Goal: Task Accomplishment & Management: Use online tool/utility

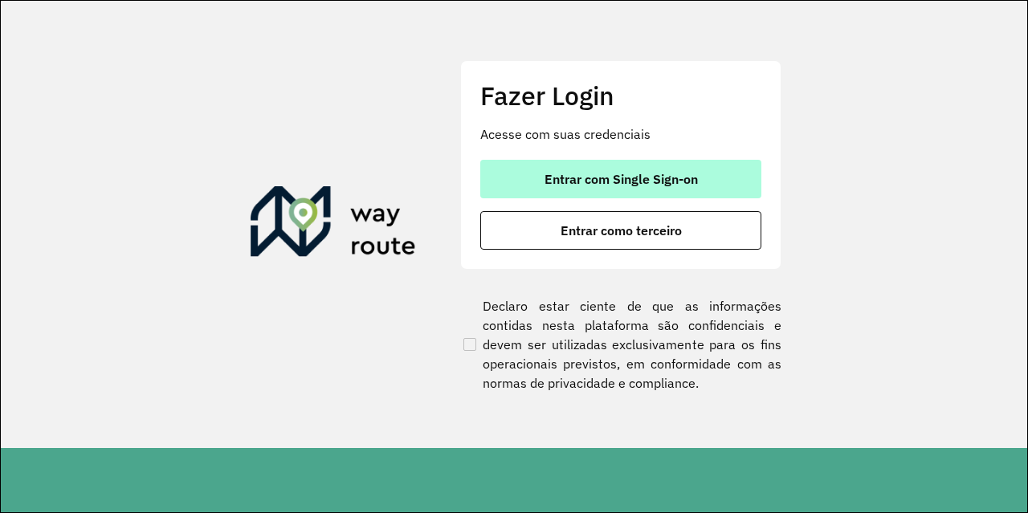
click at [598, 160] on button "Entrar com Single Sign-on" at bounding box center [620, 179] width 281 height 39
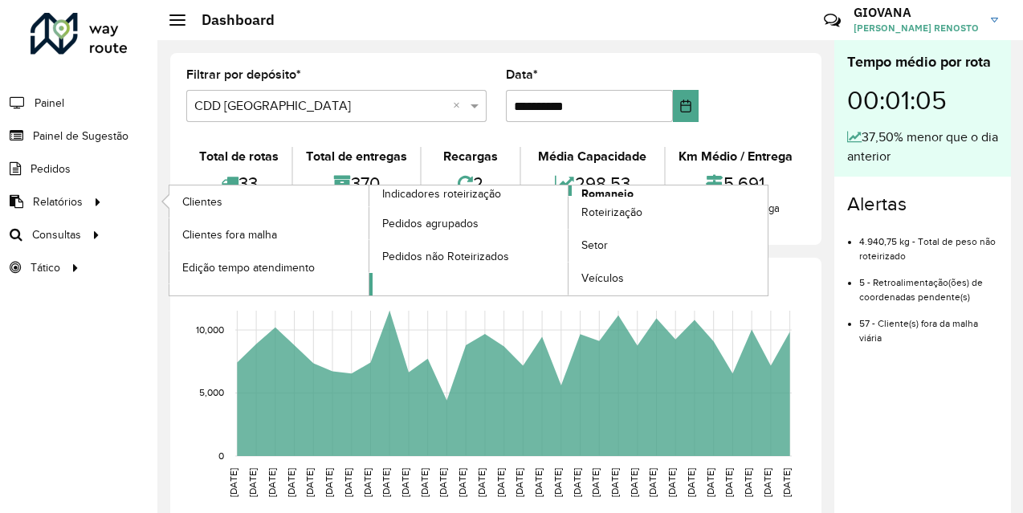
click at [594, 195] on span "Romaneio" at bounding box center [608, 194] width 52 height 17
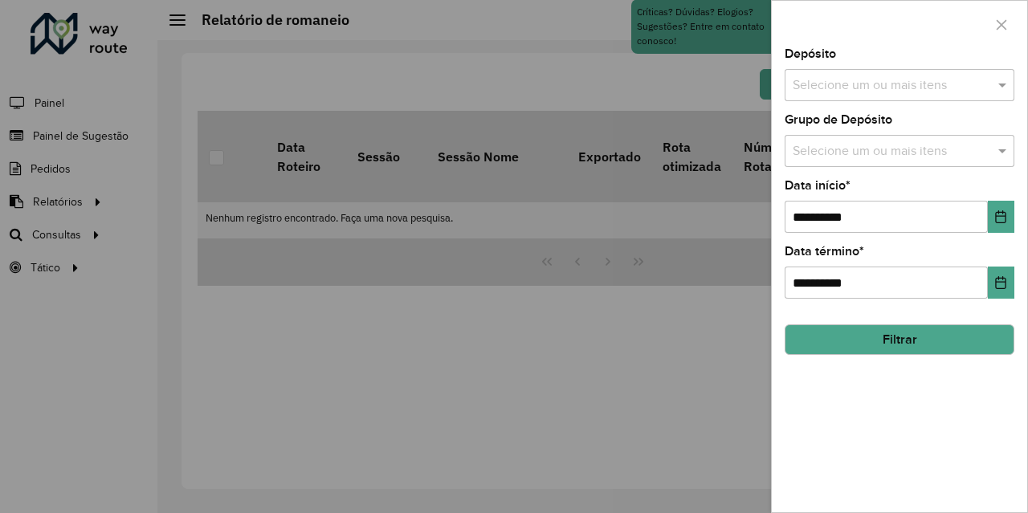
click at [894, 92] on input "text" at bounding box center [892, 85] width 206 height 19
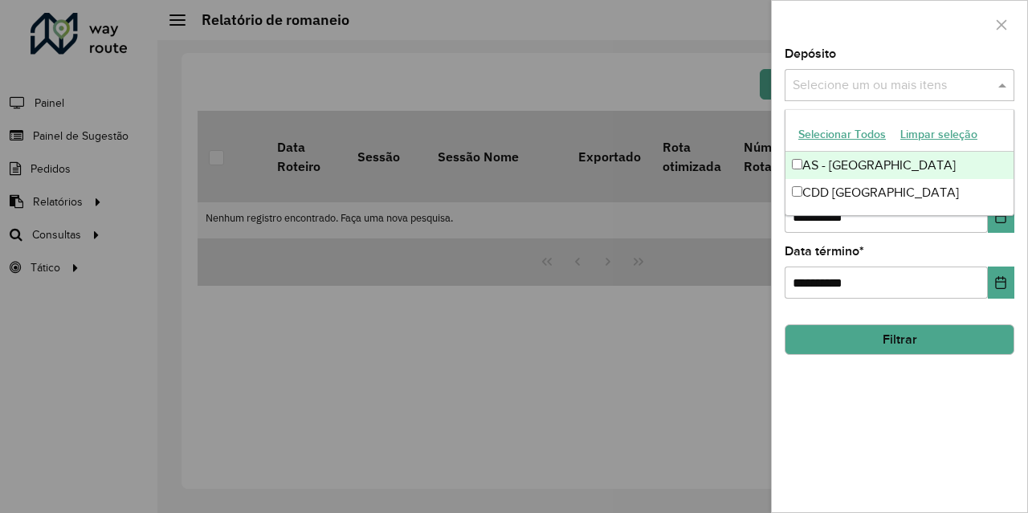
click at [852, 136] on button "Selecionar Todos" at bounding box center [842, 134] width 102 height 25
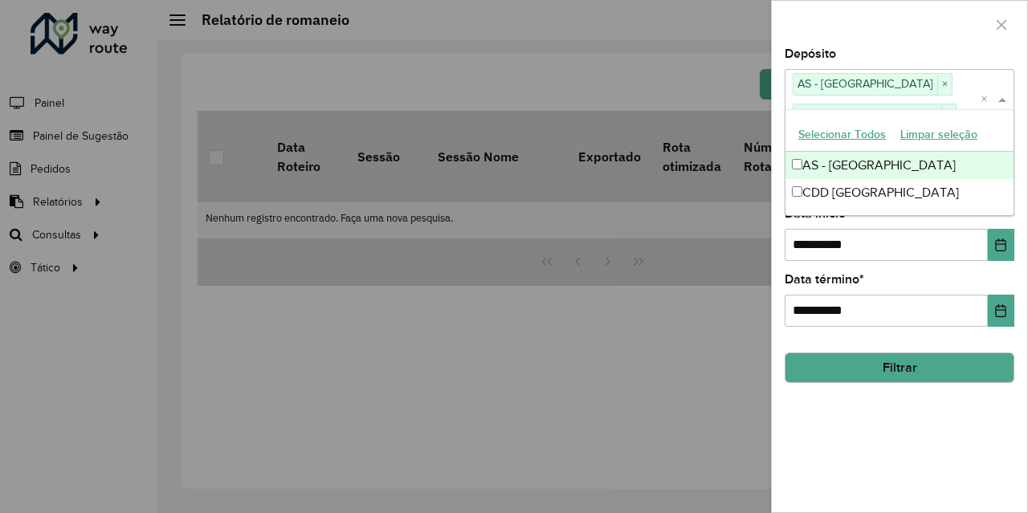
click at [917, 424] on div "**********" at bounding box center [899, 280] width 255 height 464
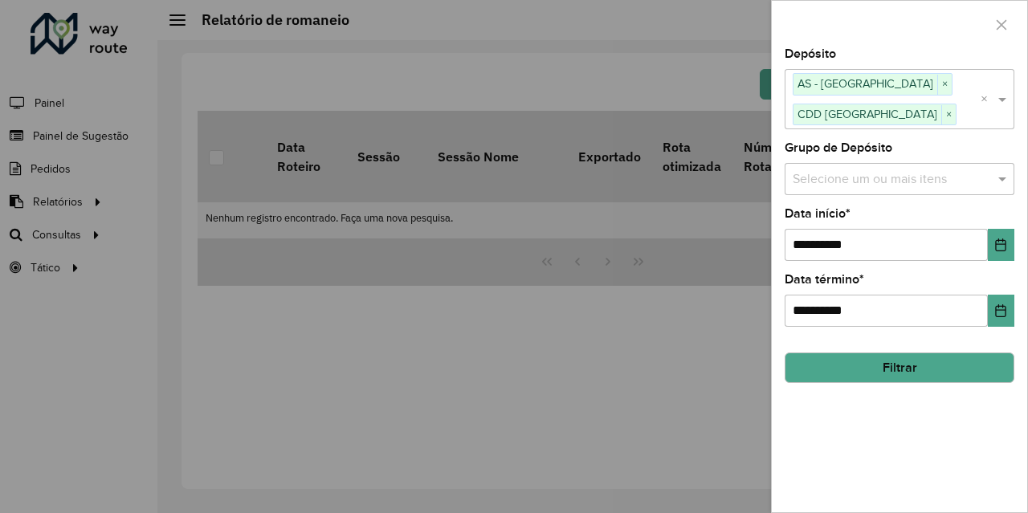
click at [928, 367] on button "Filtrar" at bounding box center [900, 368] width 230 height 31
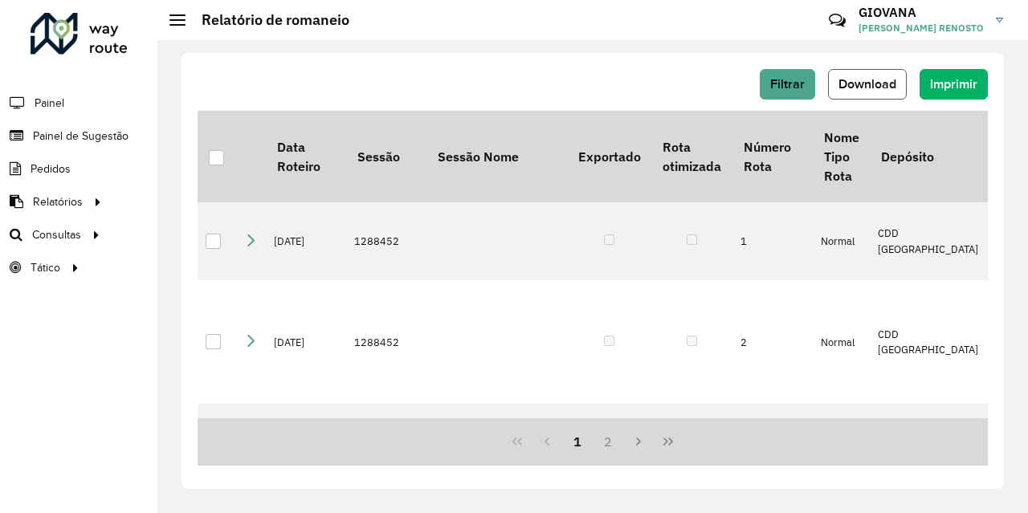
click at [884, 90] on span "Download" at bounding box center [868, 84] width 58 height 14
